Goal: Transaction & Acquisition: Download file/media

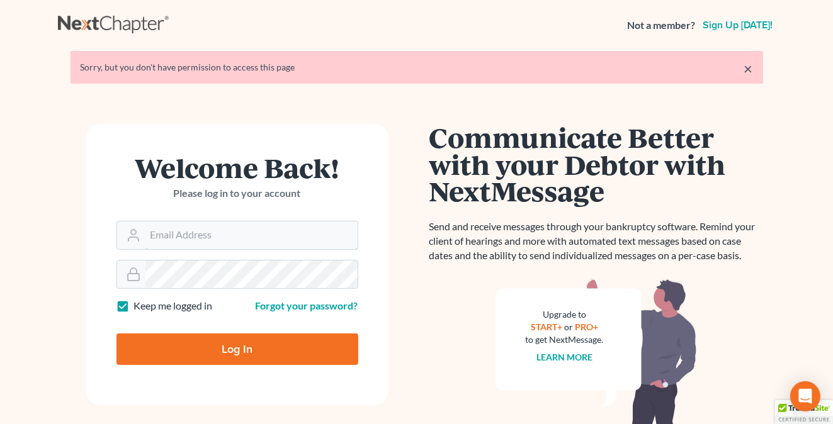
type input "monika@karinalucidlaw.com"
click at [174, 351] on input "Log In" at bounding box center [237, 349] width 242 height 31
type input "Thinking..."
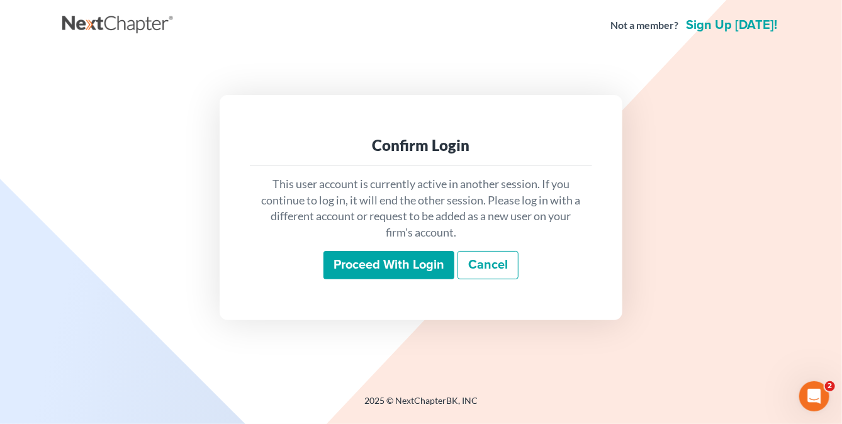
click at [380, 255] on input "Proceed with login" at bounding box center [389, 265] width 131 height 29
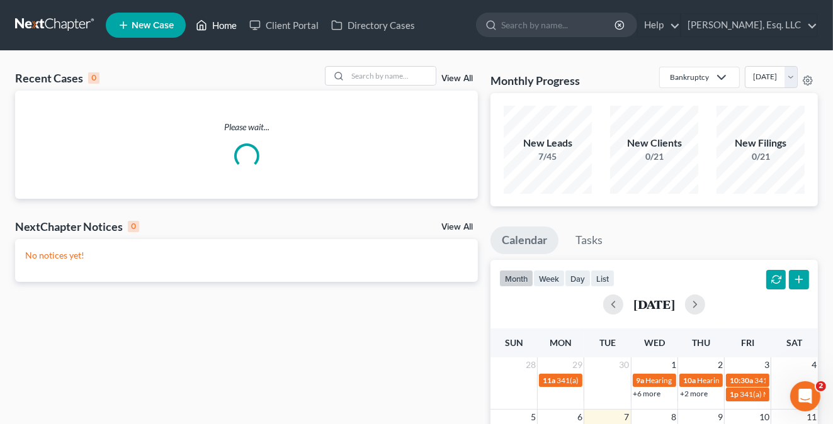
drag, startPoint x: 222, startPoint y: 31, endPoint x: 273, endPoint y: 62, distance: 60.4
click at [222, 31] on link "Home" at bounding box center [216, 25] width 54 height 23
click at [348, 74] on input "search" at bounding box center [391, 76] width 88 height 18
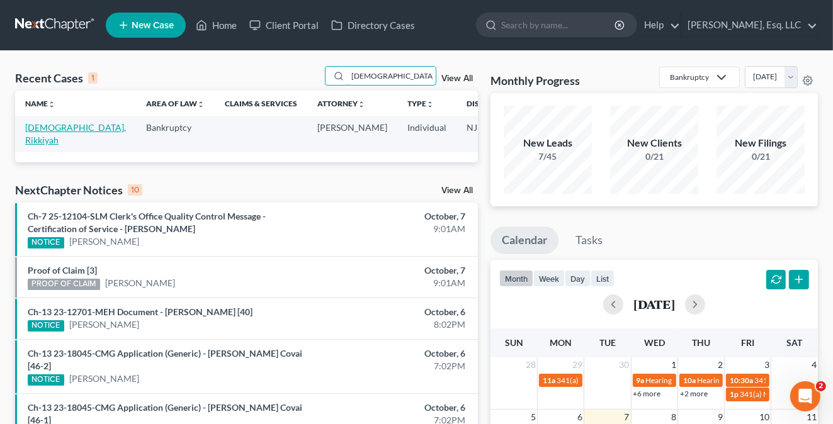
type input "muslim"
click at [35, 135] on link "Muslim, Rikkiyah" at bounding box center [75, 133] width 101 height 23
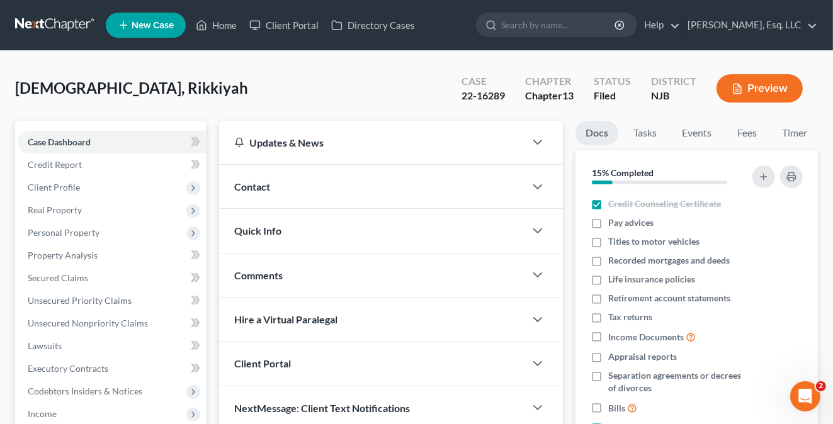
scroll to position [315, 0]
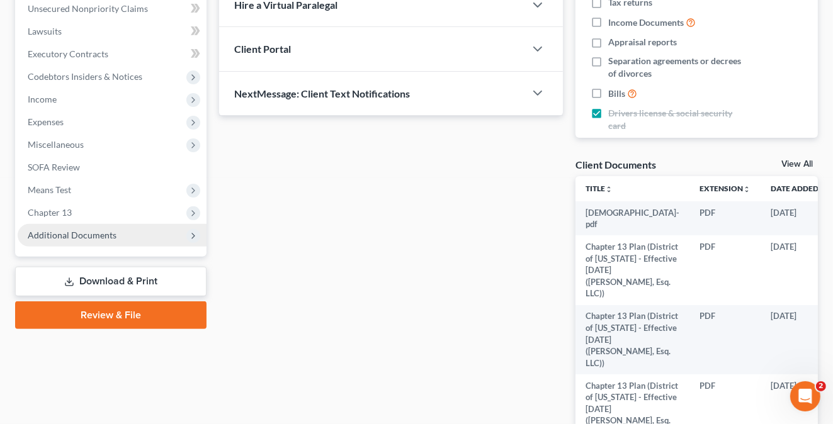
click at [89, 233] on span "Additional Documents" at bounding box center [72, 235] width 89 height 11
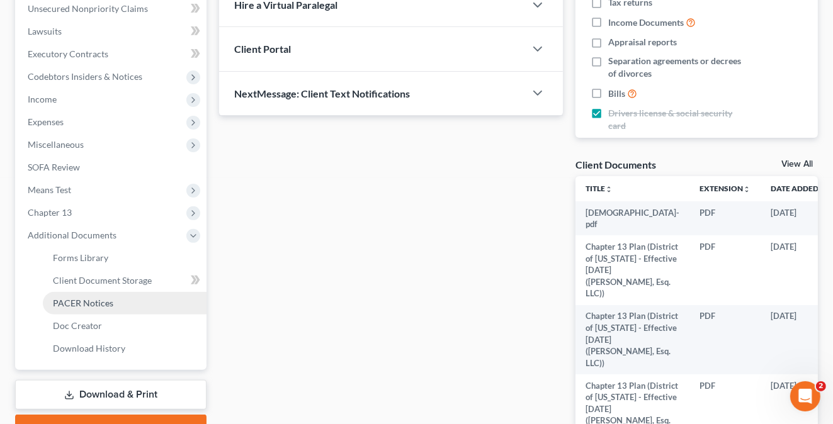
click at [88, 300] on span "PACER Notices" at bounding box center [83, 303] width 60 height 11
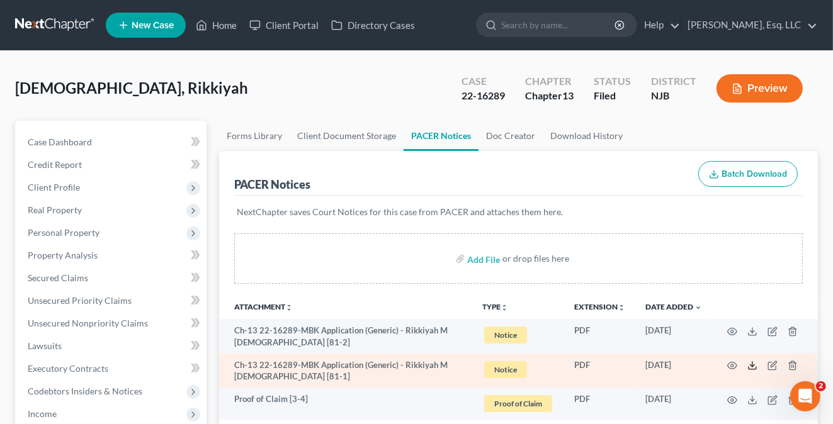
click at [750, 365] on polyline at bounding box center [752, 366] width 4 height 2
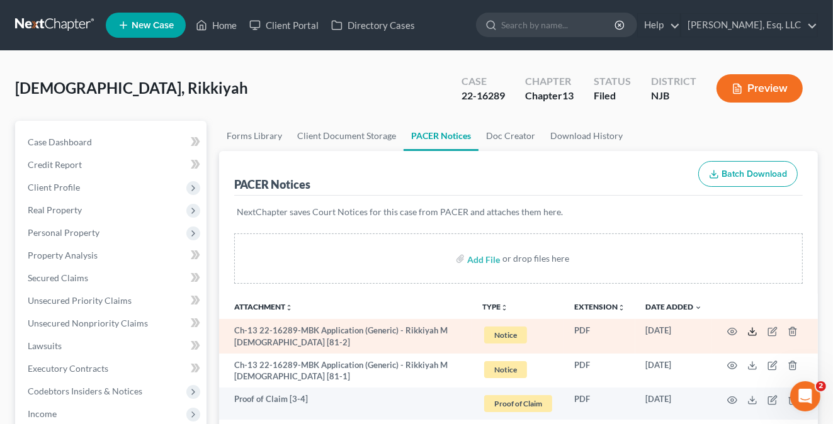
click at [748, 330] on icon at bounding box center [752, 332] width 10 height 10
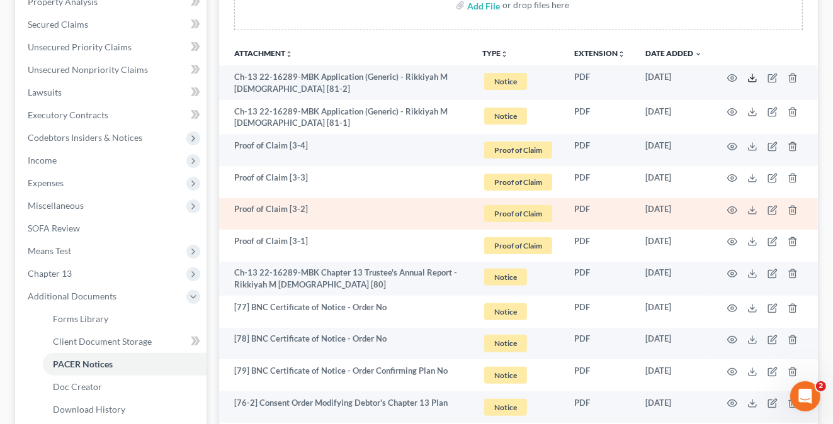
scroll to position [315, 0]
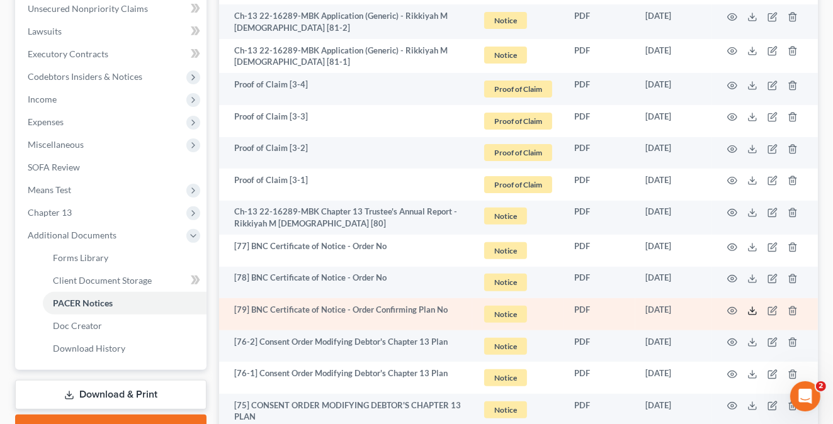
click at [750, 311] on icon at bounding box center [752, 311] width 10 height 10
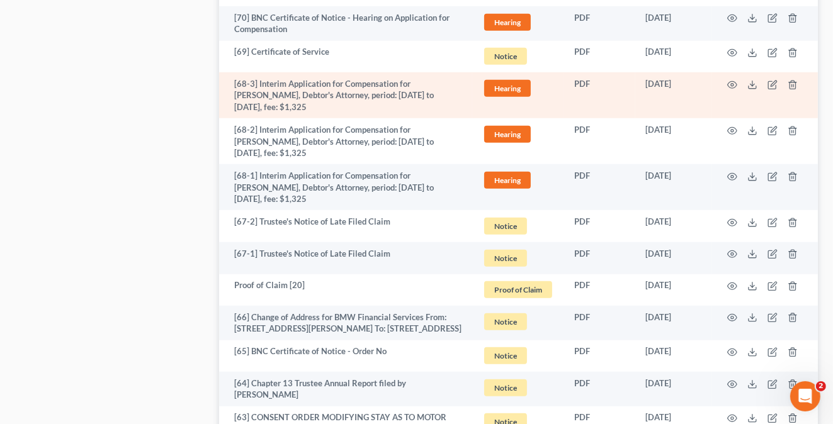
scroll to position [881, 0]
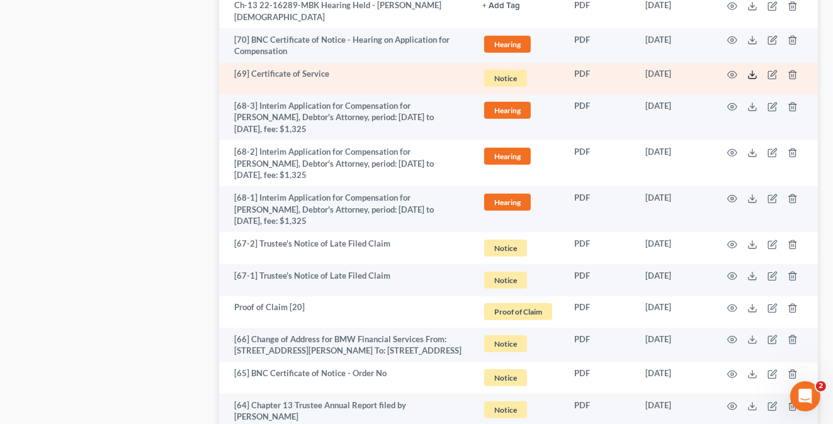
click at [753, 70] on icon at bounding box center [752, 75] width 10 height 10
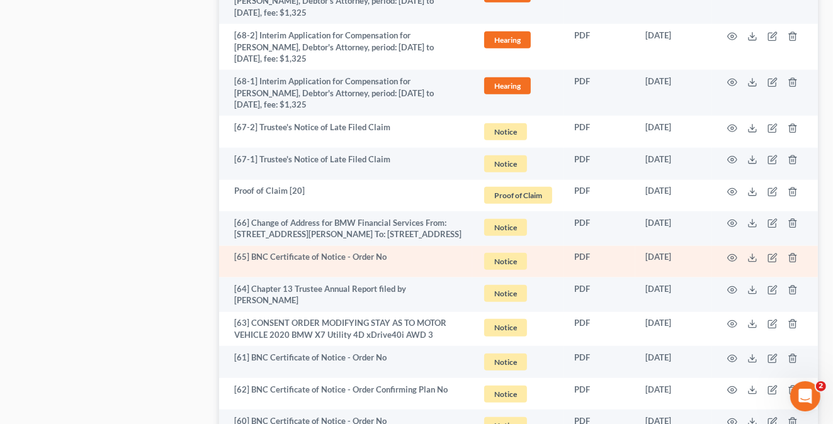
scroll to position [1133, 0]
